Goal: Transaction & Acquisition: Book appointment/travel/reservation

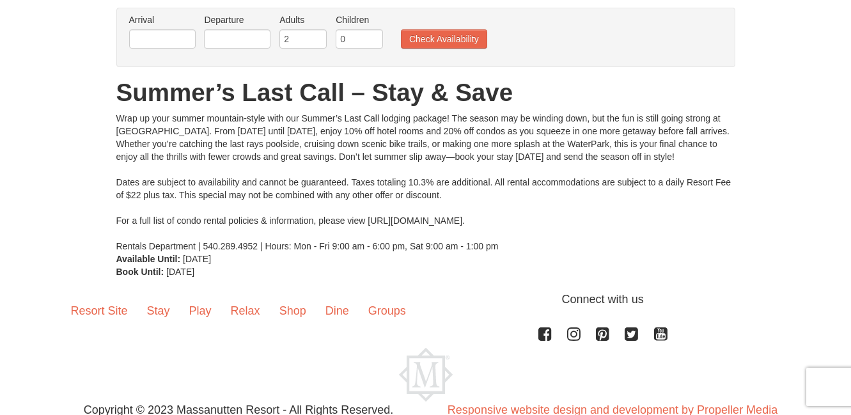
scroll to position [142, 0]
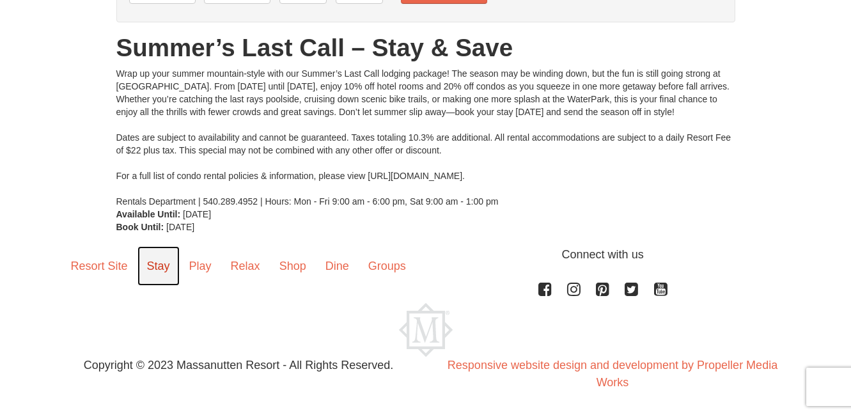
click at [157, 266] on link "Stay" at bounding box center [159, 266] width 42 height 40
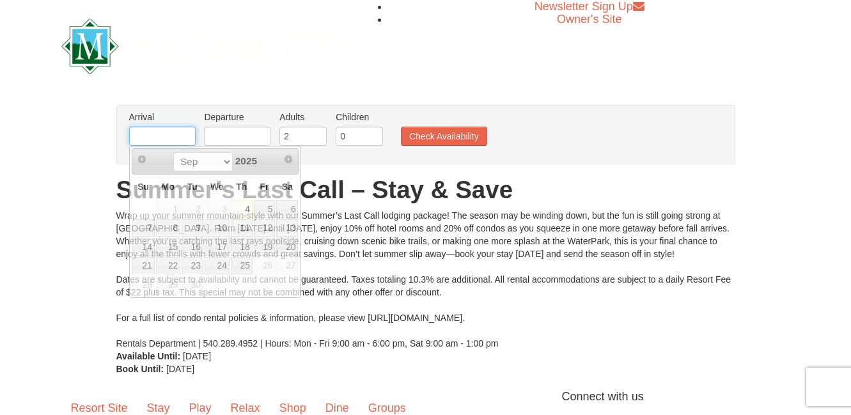
click at [145, 141] on input "text" at bounding box center [162, 136] width 67 height 19
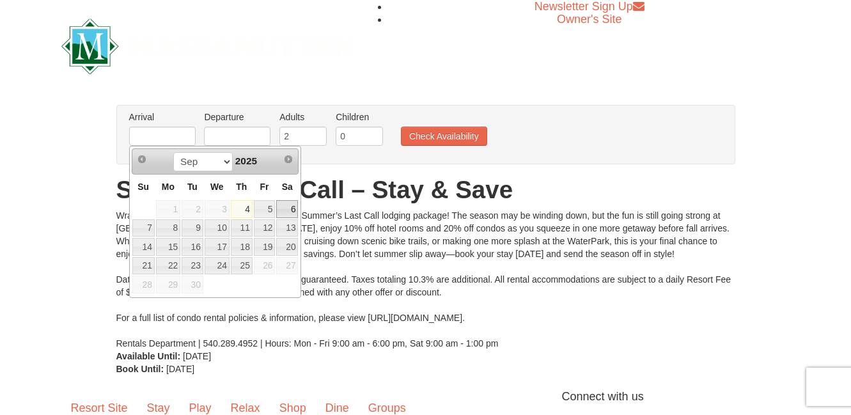
click at [293, 206] on link "6" at bounding box center [287, 209] width 22 height 18
type input "09/06/2025"
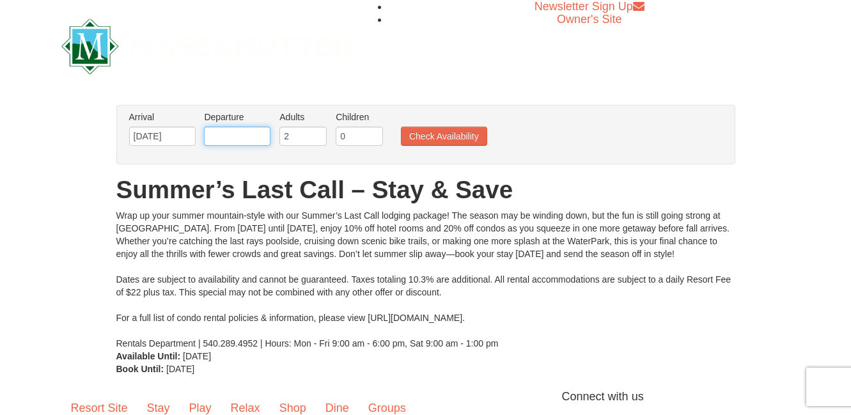
click at [253, 136] on input "text" at bounding box center [237, 136] width 67 height 19
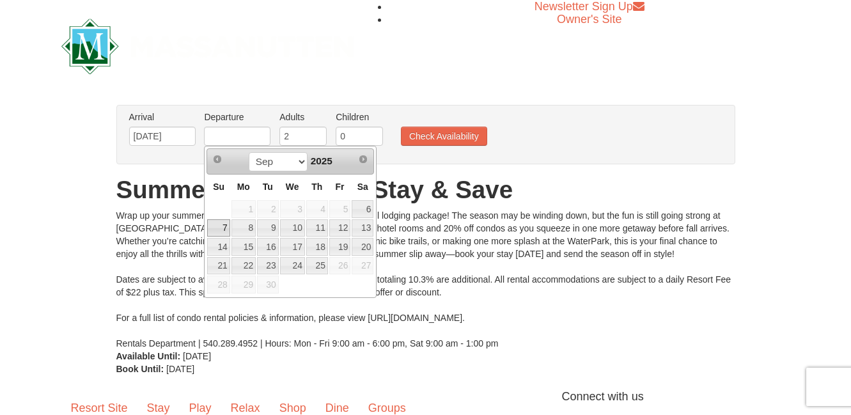
click at [223, 233] on link "7" at bounding box center [218, 228] width 22 height 18
type input "09/07/2025"
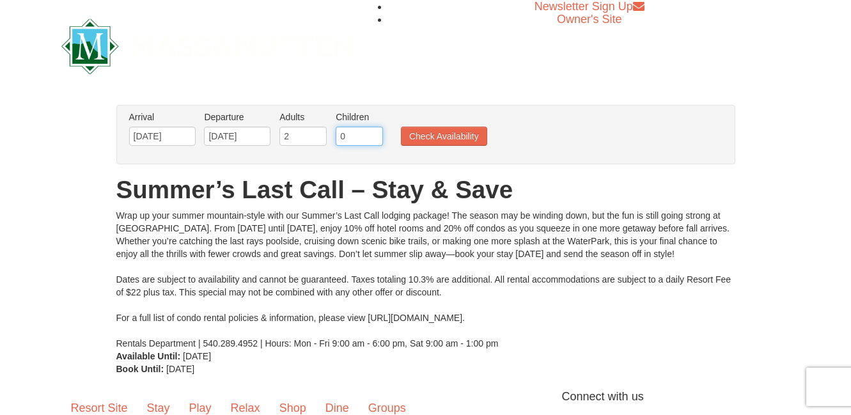
click at [342, 136] on input "0" at bounding box center [359, 136] width 47 height 19
type input "1"
click at [376, 133] on input "1" at bounding box center [359, 136] width 47 height 19
click at [427, 135] on button "Check Availability" at bounding box center [444, 136] width 86 height 19
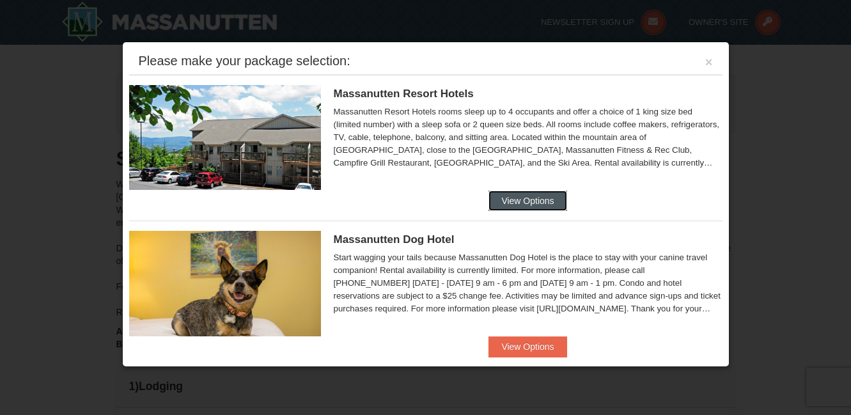
click at [549, 204] on button "View Options" at bounding box center [528, 201] width 78 height 20
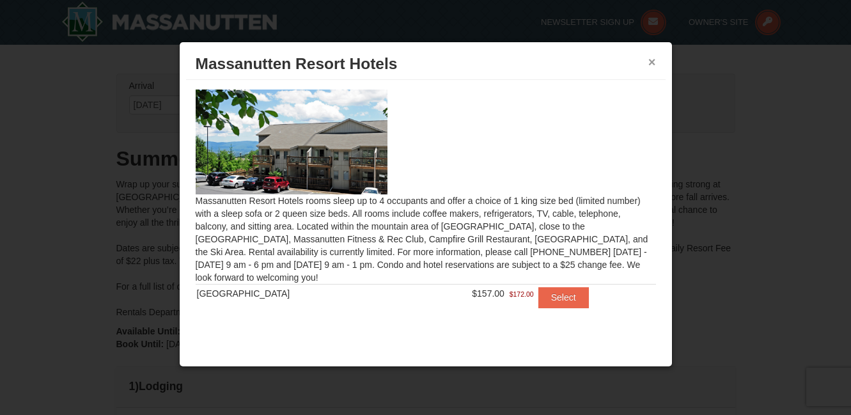
click at [655, 59] on button "×" at bounding box center [653, 62] width 8 height 13
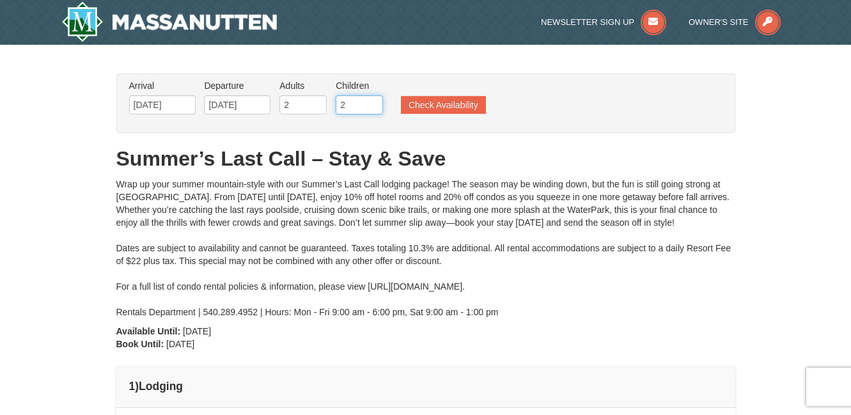
type input "2"
click at [374, 101] on input "2" at bounding box center [359, 104] width 47 height 19
click at [432, 103] on button "Check Availability" at bounding box center [443, 105] width 85 height 18
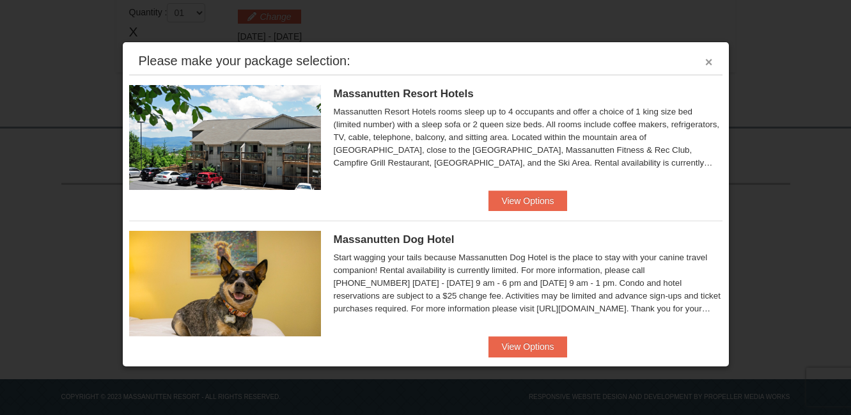
click at [707, 63] on button "×" at bounding box center [710, 62] width 8 height 13
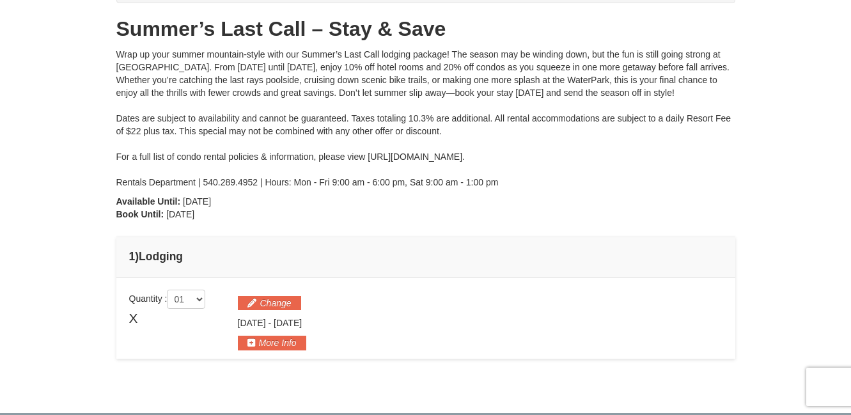
scroll to position [104, 0]
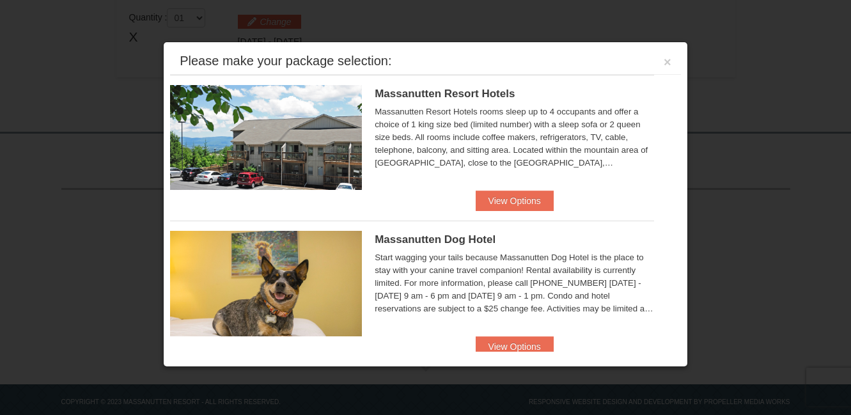
scroll to position [416, 0]
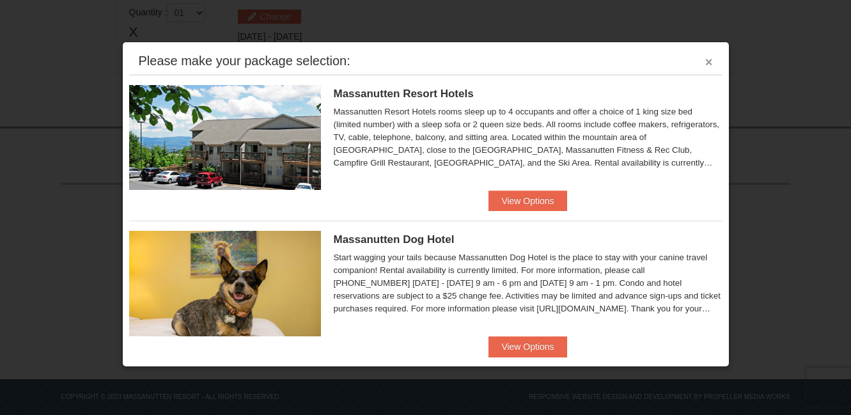
click at [710, 65] on button "×" at bounding box center [710, 62] width 8 height 13
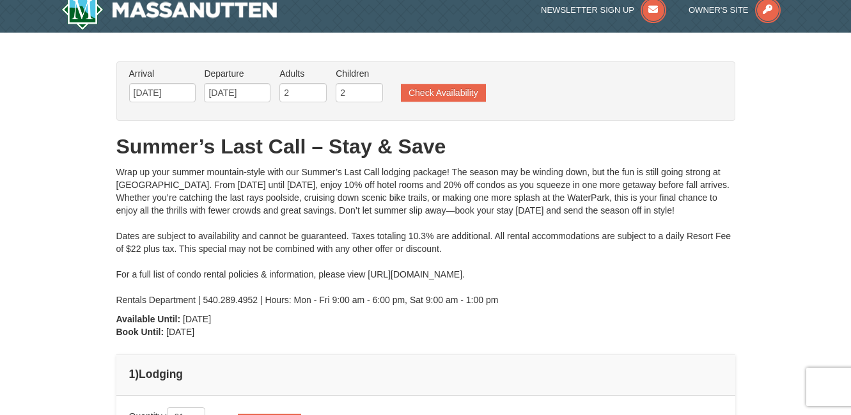
scroll to position [0, 0]
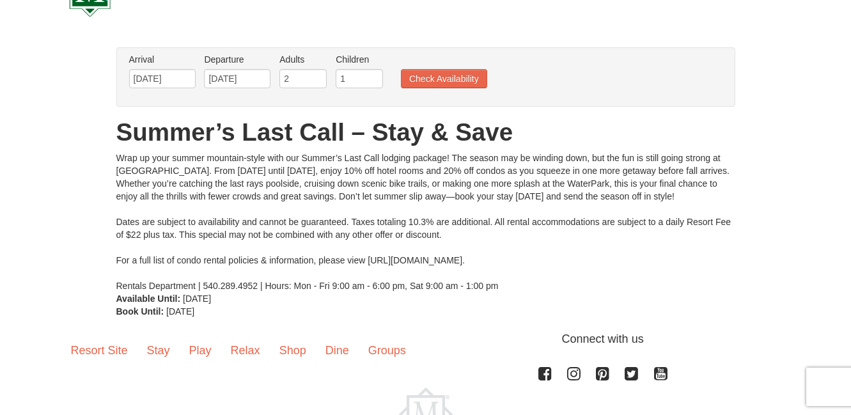
scroll to position [142, 0]
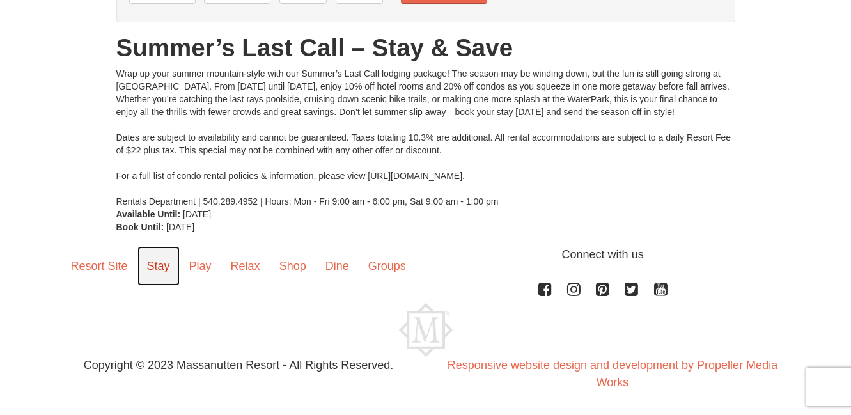
click at [157, 265] on link "Stay" at bounding box center [159, 266] width 42 height 40
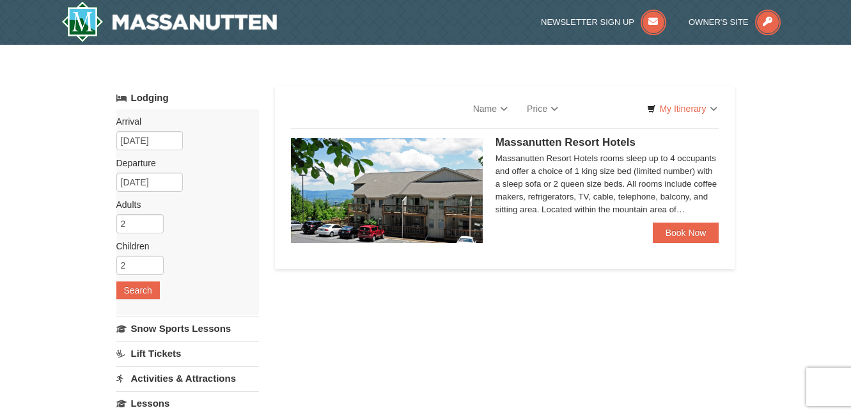
select select "9"
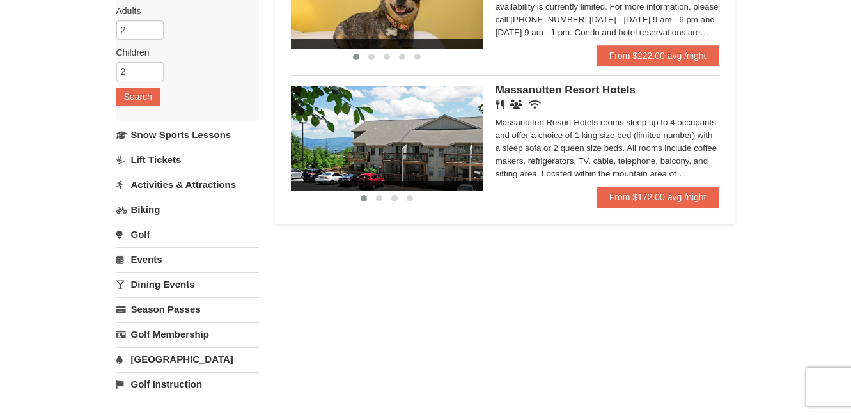
scroll to position [192, 0]
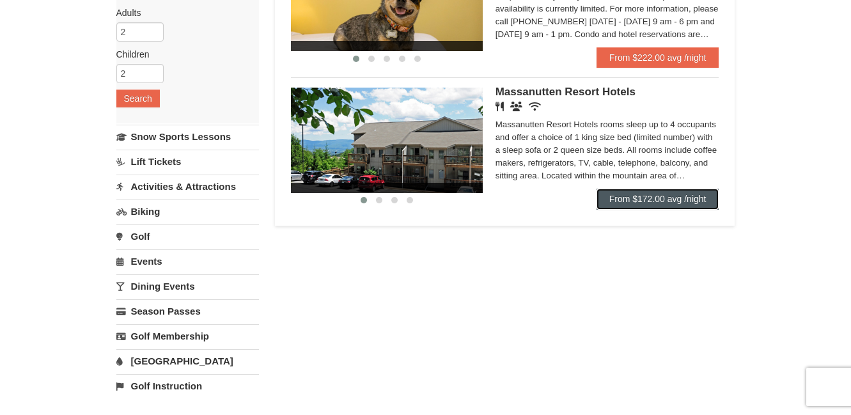
click at [645, 196] on link "From $172.00 avg /night" at bounding box center [658, 199] width 123 height 20
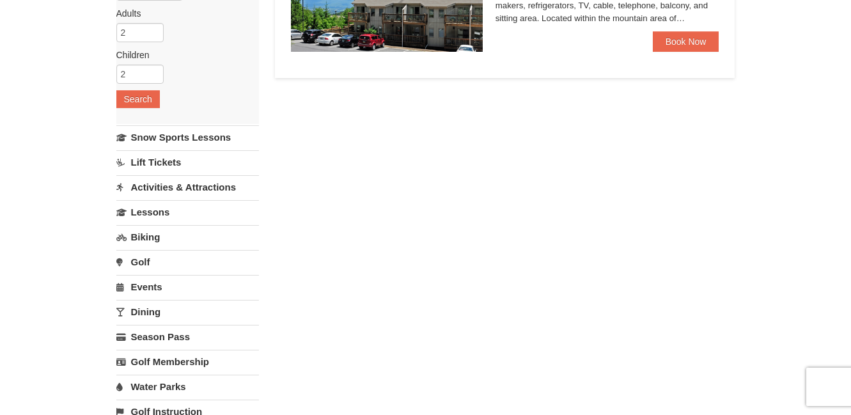
select select "9"
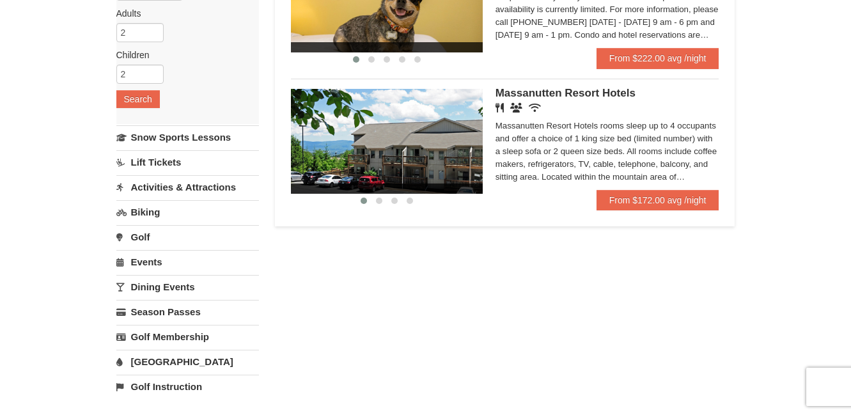
scroll to position [192, 0]
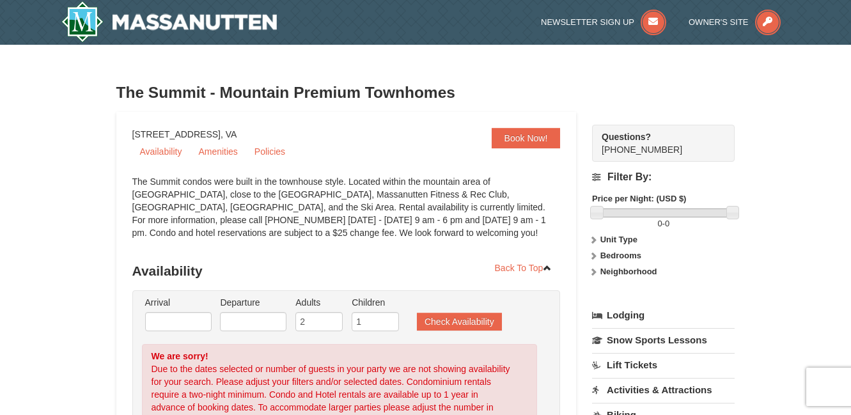
click at [528, 75] on div "The Summit - Mountain Premium Townhomes" at bounding box center [425, 93] width 619 height 38
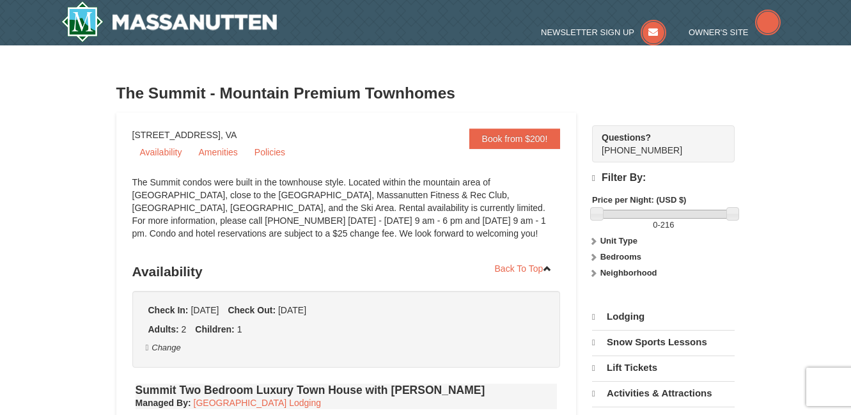
select select "9"
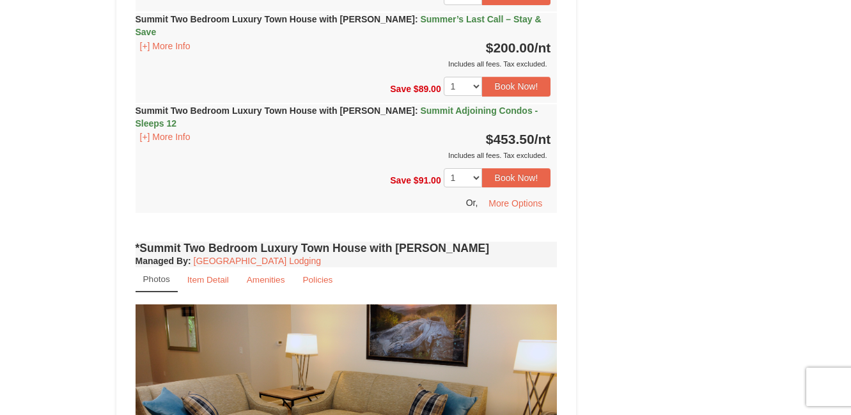
scroll to position [818, 0]
